Goal: Find specific page/section: Find specific page/section

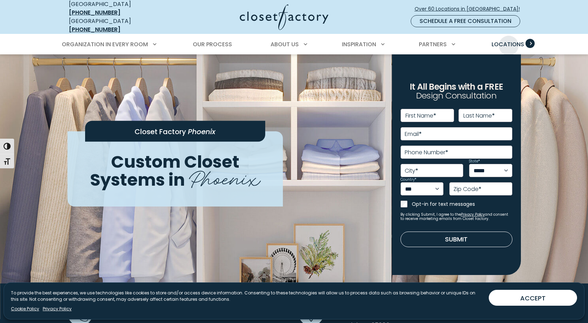
click at [507, 42] on span "Locations" at bounding box center [507, 44] width 32 height 8
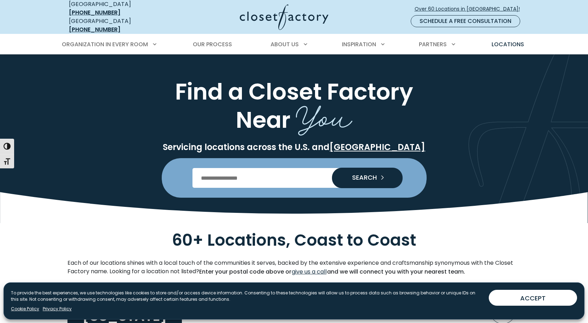
click at [247, 175] on input "Enter Postal Code" at bounding box center [293, 178] width 203 height 20
type input "*****"
click at [364, 168] on button "SEARCH" at bounding box center [367, 178] width 71 height 20
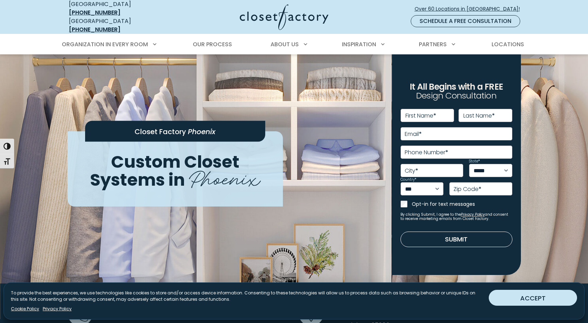
click at [496, 296] on button "ACCEPT" at bounding box center [533, 298] width 88 height 16
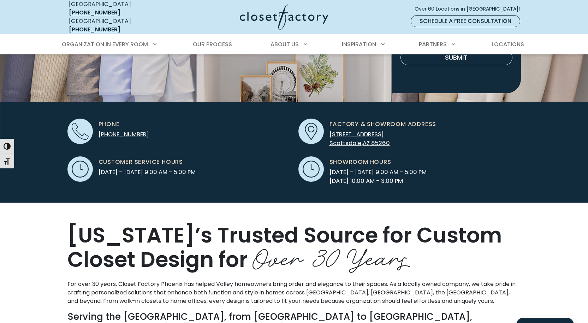
scroll to position [179, 0]
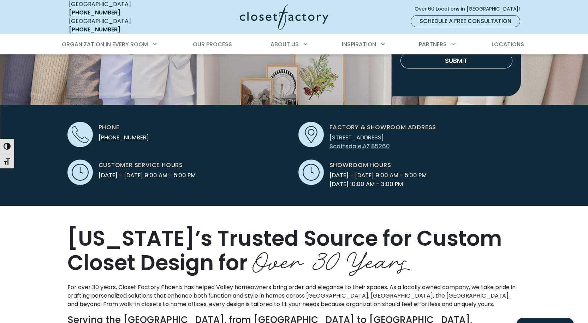
click at [378, 133] on span "[STREET_ADDRESS]" at bounding box center [356, 137] width 54 height 8
